Goal: Task Accomplishment & Management: Use online tool/utility

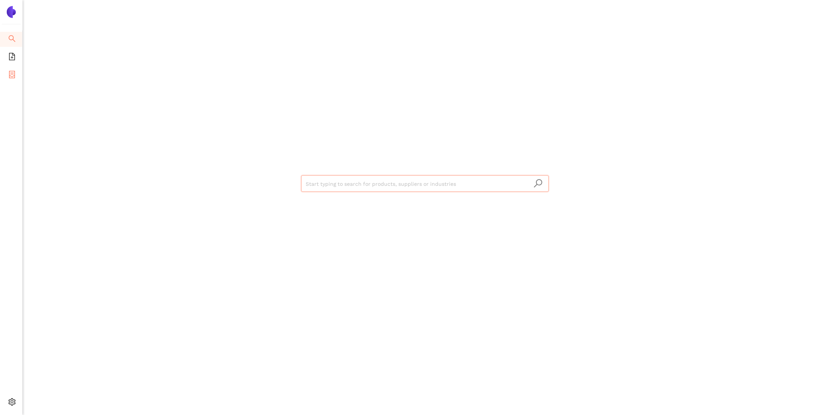
click at [8, 73] on icon "container" at bounding box center [11, 74] width 7 height 7
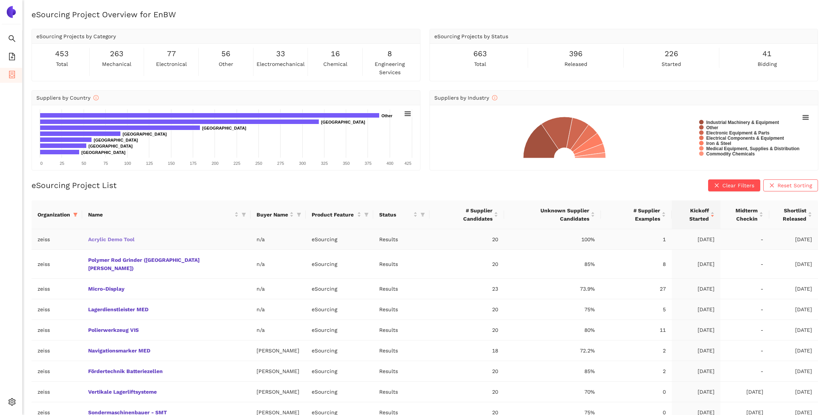
click at [0, 0] on link "Acrylic Demo Tool" at bounding box center [0, 0] width 0 height 0
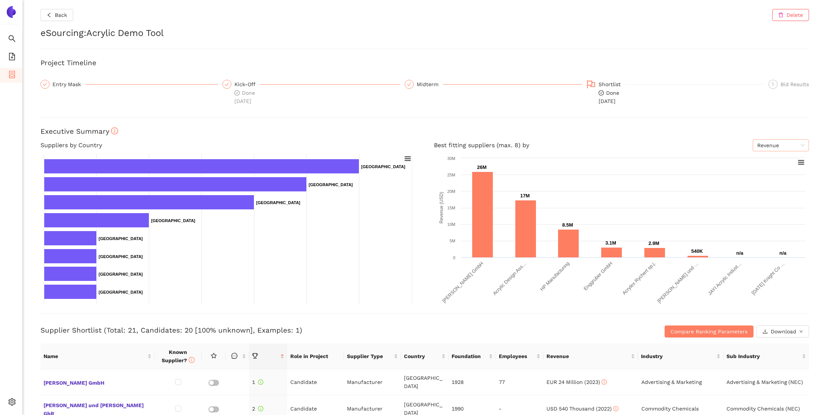
click at [804, 144] on div "Revenue" at bounding box center [781, 145] width 56 height 12
click at [817, 122] on div "Back Delete eSourcing : Acrylic Demo Tool Project Timeline Entry Mask Kick-Off …" at bounding box center [424, 207] width 804 height 415
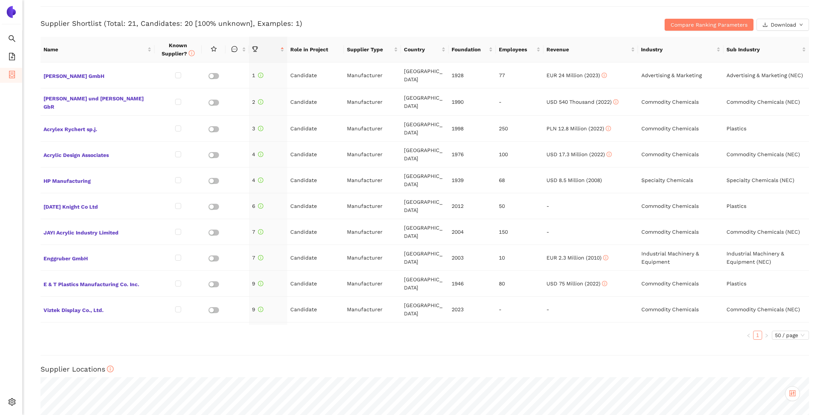
scroll to position [430, 0]
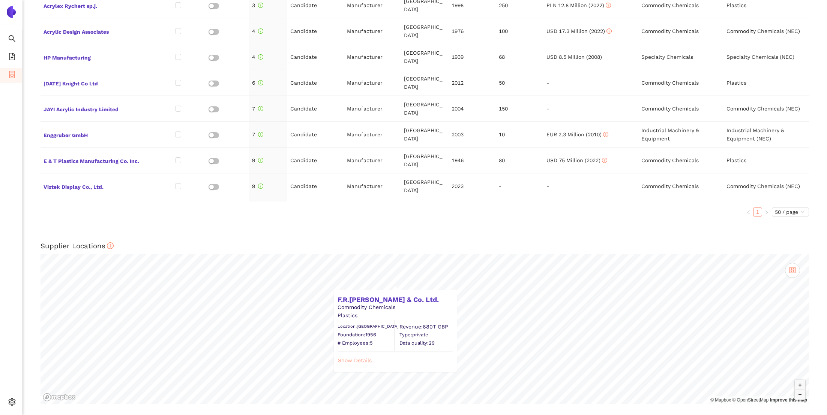
click at [364, 358] on span "Show Details" at bounding box center [355, 361] width 34 height 8
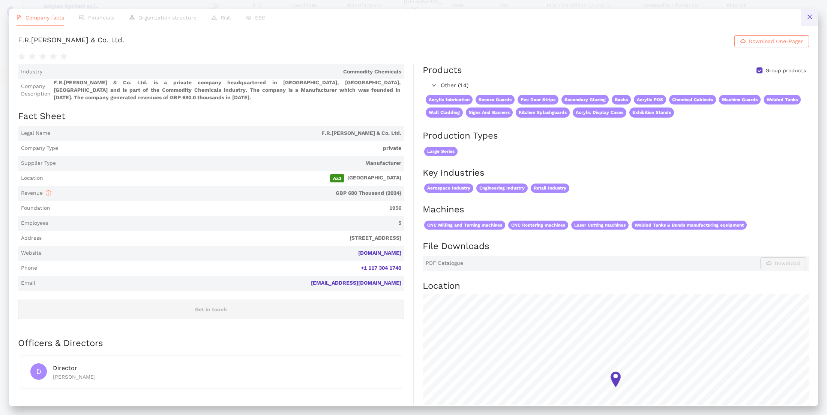
click at [808, 20] on button at bounding box center [809, 17] width 17 height 17
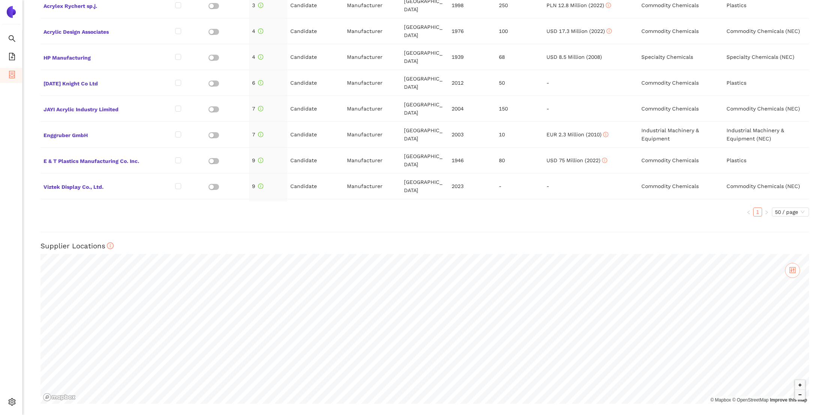
click at [793, 268] on icon "control" at bounding box center [792, 270] width 5 height 5
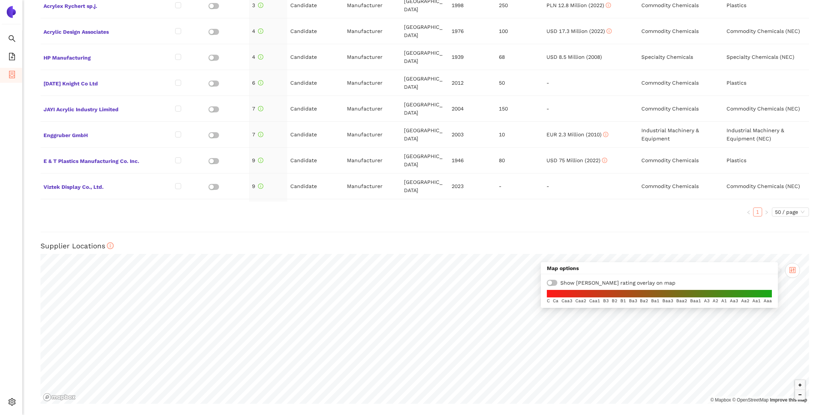
click at [552, 281] on div "button" at bounding box center [549, 283] width 4 height 4
click at [555, 282] on div "button" at bounding box center [554, 283] width 4 height 4
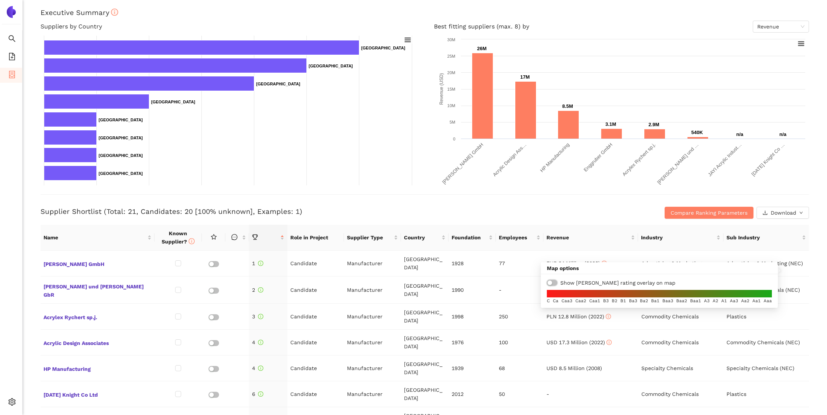
scroll to position [30, 0]
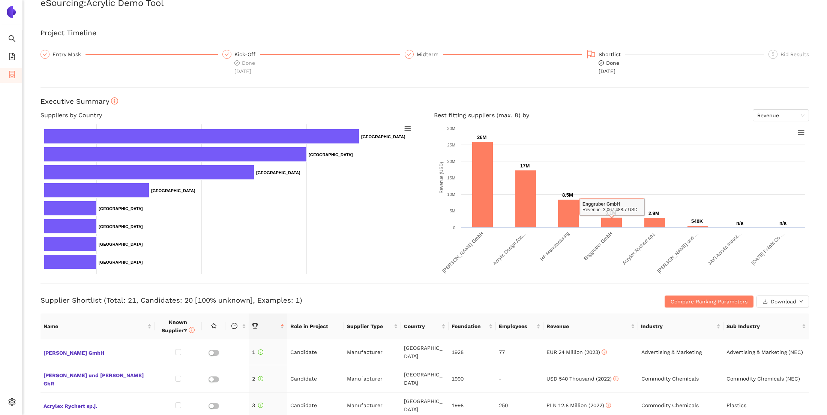
click at [810, 273] on div "Best fitting suppliers (max. 8) by Revenue Created with Highcharts 9.1.1 Revenu…" at bounding box center [621, 191] width 393 height 165
